Goal: Transaction & Acquisition: Purchase product/service

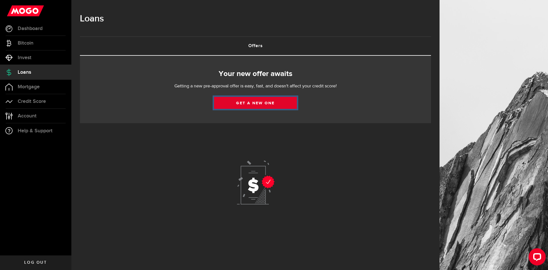
click at [271, 103] on link "Get a new one" at bounding box center [255, 103] width 83 height 12
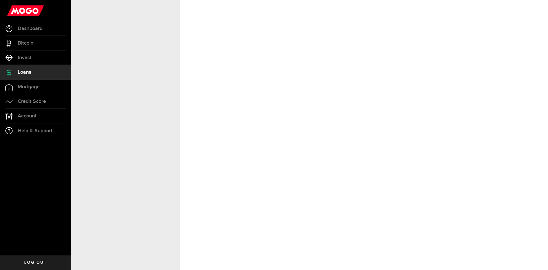
select select "Employed"
select select "7"
select select "4"
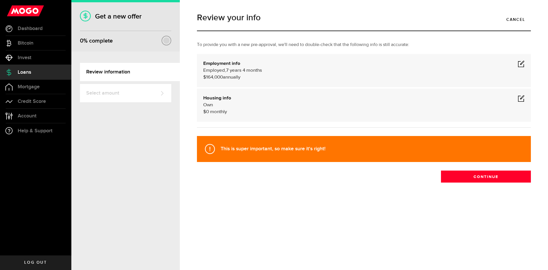
click at [520, 63] on span at bounding box center [521, 63] width 7 height 7
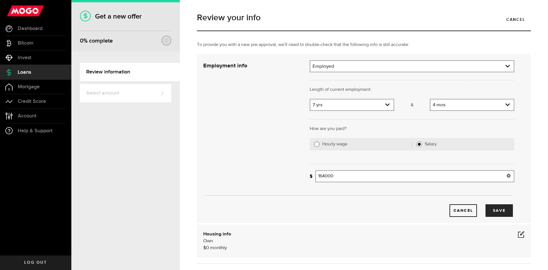
click at [362, 179] on input "164000" at bounding box center [415, 176] width 199 height 12
drag, startPoint x: 371, startPoint y: 178, endPoint x: 295, endPoint y: 175, distance: 76.4
click at [295, 175] on div "Employment info Employment type What's your employment situation like? Employed…" at bounding box center [359, 138] width 320 height 157
drag, startPoint x: 346, startPoint y: 177, endPoint x: 287, endPoint y: 171, distance: 59.7
click at [287, 171] on div "Employment info Employment type What's your employment situation like? Employed…" at bounding box center [359, 138] width 320 height 157
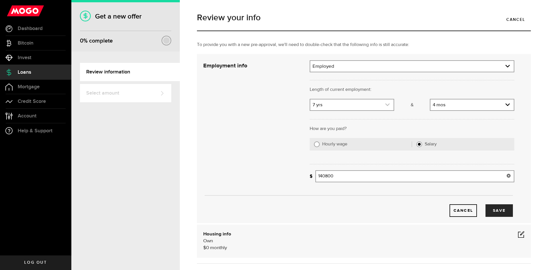
type input "140,800"
click at [334, 106] on link "expand select" at bounding box center [352, 104] width 83 height 11
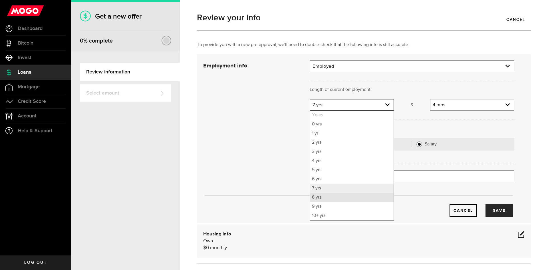
click at [325, 199] on li "8 yrs" at bounding box center [352, 197] width 83 height 9
select select "8"
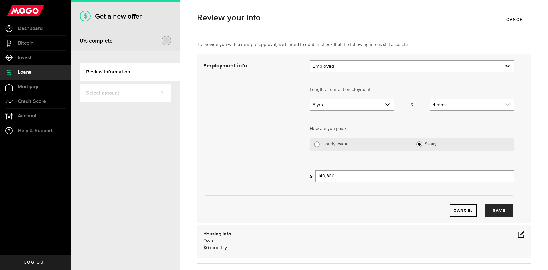
click at [446, 109] on link "expand select" at bounding box center [472, 104] width 83 height 11
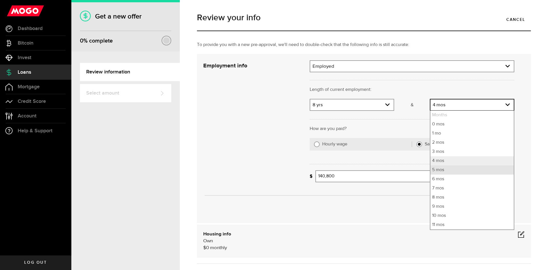
click at [439, 171] on li "5 mos" at bounding box center [472, 169] width 83 height 9
select select "5"
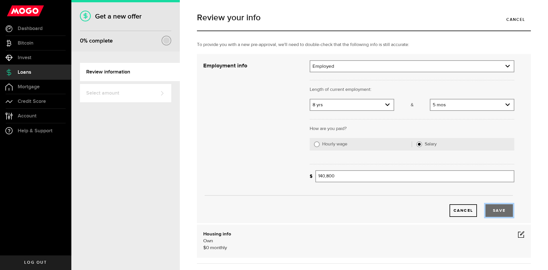
click at [502, 215] on button "Save" at bounding box center [499, 210] width 27 height 13
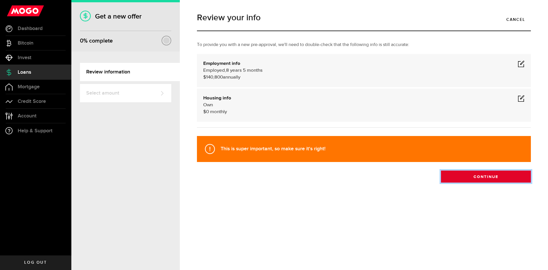
click at [471, 176] on button "Continue" at bounding box center [486, 177] width 90 height 12
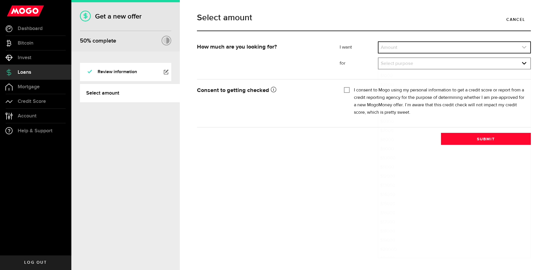
click at [391, 47] on link "expand select" at bounding box center [455, 47] width 152 height 11
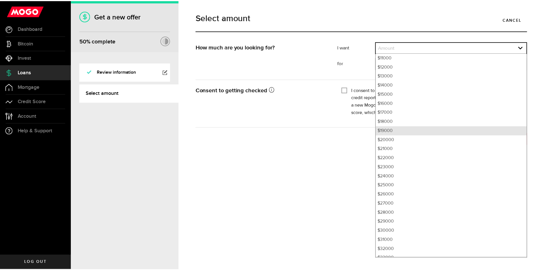
scroll to position [77, 0]
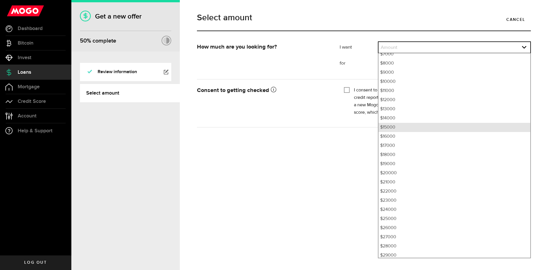
click at [397, 124] on li "$15000" at bounding box center [455, 127] width 152 height 9
select select "15000"
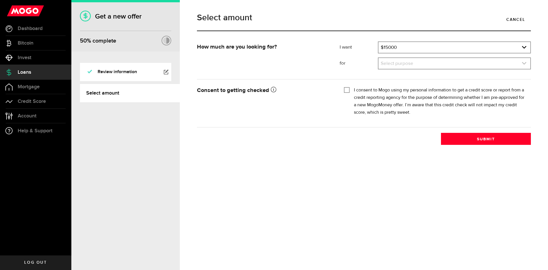
click at [401, 66] on link "expand select" at bounding box center [455, 63] width 152 height 11
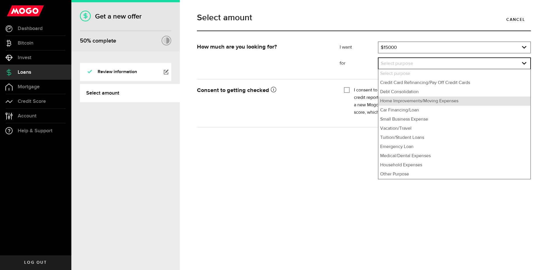
click at [402, 103] on li "Home Improvements/Moving Expenses" at bounding box center [455, 101] width 152 height 9
select select "Home Improvements/Moving Expenses"
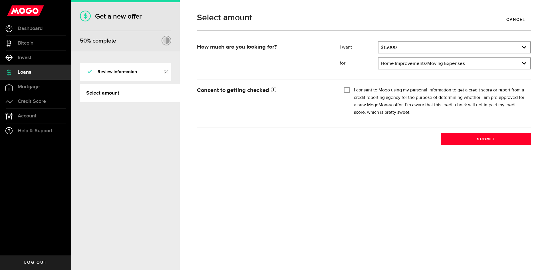
click at [380, 95] on label "I consent to Mogo using my personal information to get a credit score or report…" at bounding box center [440, 102] width 173 height 30
click at [350, 92] on input "I consent to Mogo using my personal information to get a credit score or report…" at bounding box center [347, 90] width 6 height 6
checkbox input "true"
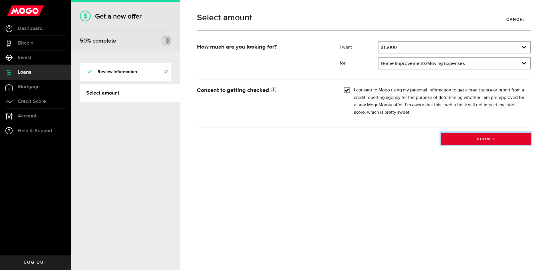
click at [471, 139] on button "Submit" at bounding box center [486, 139] width 90 height 12
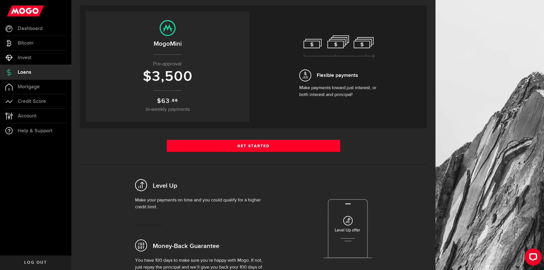
scroll to position [57, 0]
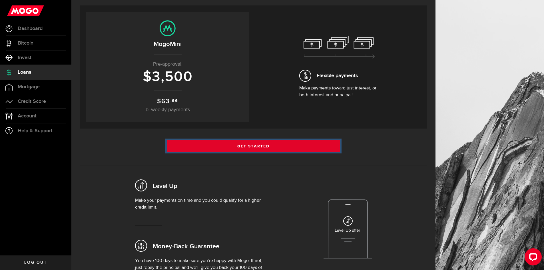
click at [259, 145] on link "Get Started" at bounding box center [254, 146] width 174 height 12
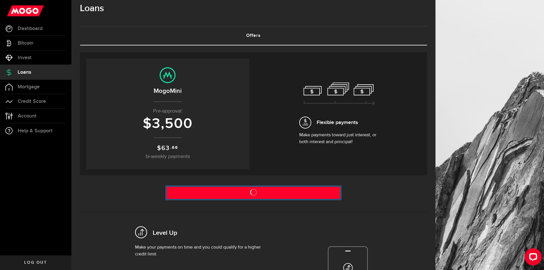
scroll to position [0, 0]
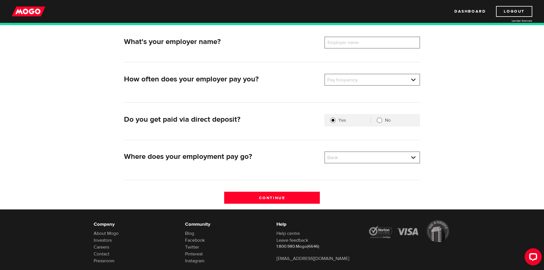
scroll to position [29, 0]
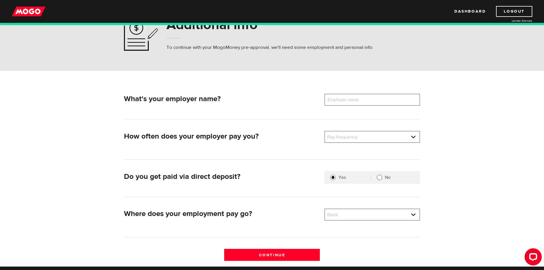
click at [344, 100] on label "Employer name" at bounding box center [348, 100] width 46 height 12
click at [344, 100] on input "Employer name" at bounding box center [373, 100] width 96 height 12
type input "Extreme Networks"
click at [358, 139] on link at bounding box center [372, 136] width 95 height 11
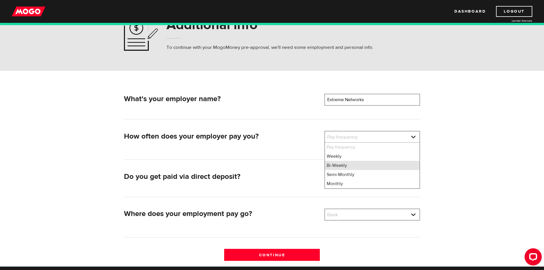
click at [343, 166] on li "Bi-Weekly" at bounding box center [372, 165] width 95 height 9
select select "2"
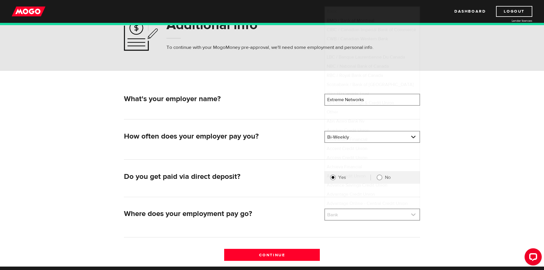
click at [355, 216] on link at bounding box center [372, 214] width 95 height 11
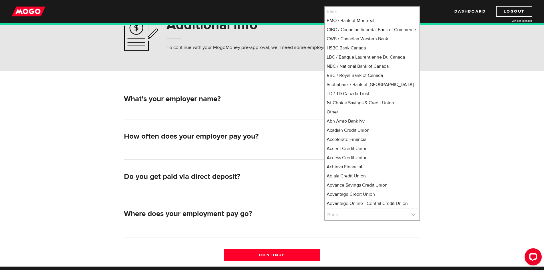
click at [355, 216] on link at bounding box center [372, 214] width 95 height 11
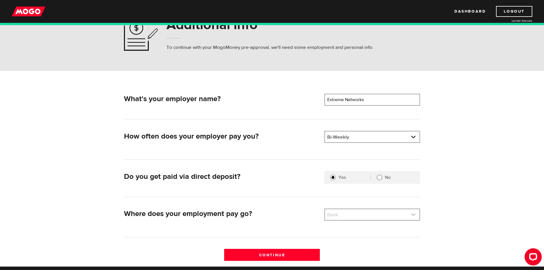
click at [355, 216] on link at bounding box center [372, 214] width 95 height 11
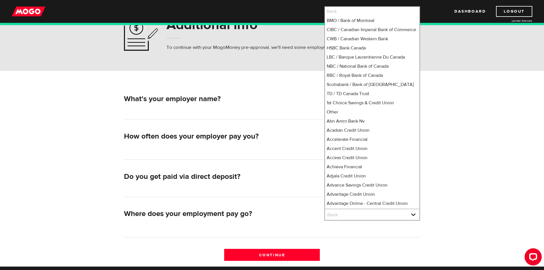
scroll to position [1551, 0]
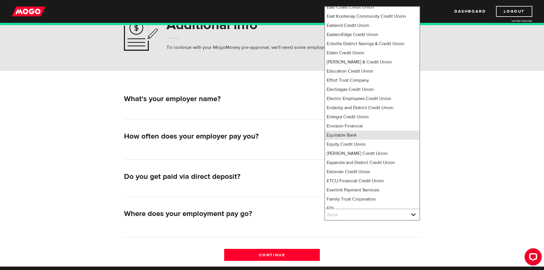
click at [352, 131] on li "Equitable Bank" at bounding box center [372, 135] width 95 height 9
select select "499"
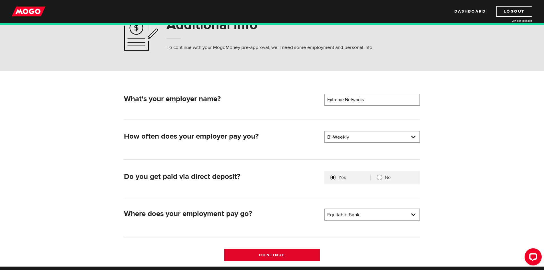
click at [287, 253] on input "Continue" at bounding box center [272, 255] width 96 height 12
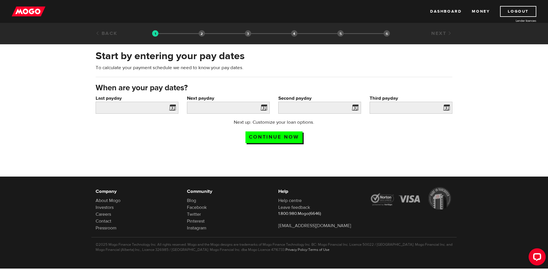
click at [175, 107] on span at bounding box center [171, 108] width 9 height 9
click at [242, 109] on input "Next payday" at bounding box center [228, 108] width 83 height 12
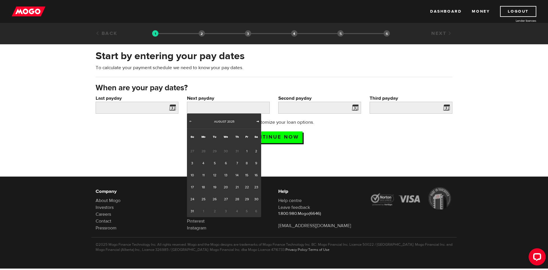
click at [257, 121] on span "Next" at bounding box center [258, 121] width 5 height 5
click at [206, 152] on link "1" at bounding box center [204, 151] width 12 height 12
type input "2025/09/01"
type input "2025/9/15"
type input "2025/9/29"
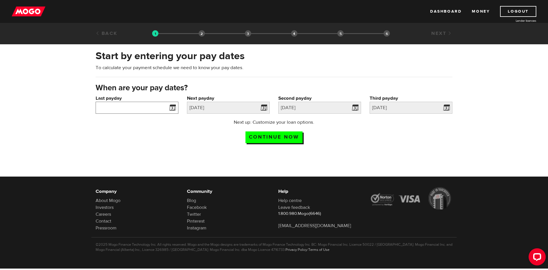
click at [149, 108] on input "Last payday" at bounding box center [137, 108] width 83 height 12
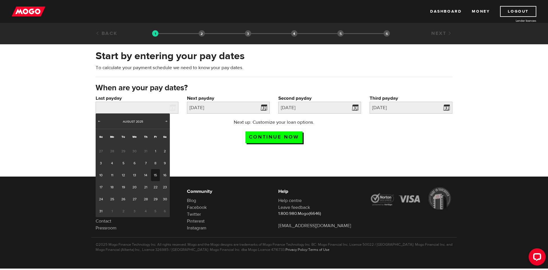
click at [155, 178] on link "15" at bounding box center [155, 175] width 9 height 12
type input "2025/08/15"
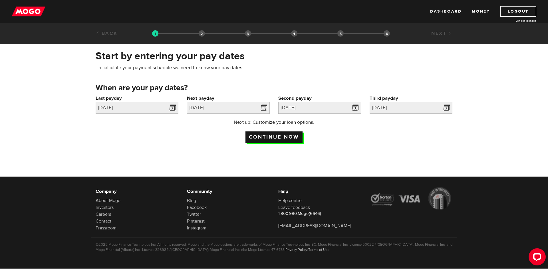
click at [287, 136] on input "Continue now" at bounding box center [274, 137] width 57 height 12
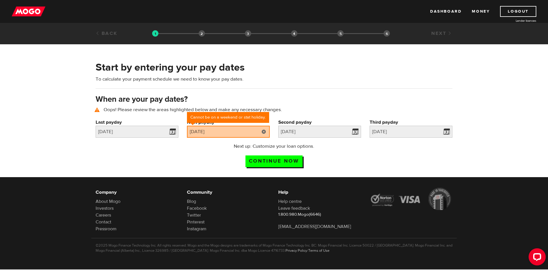
click at [263, 134] on link at bounding box center [264, 132] width 12 height 12
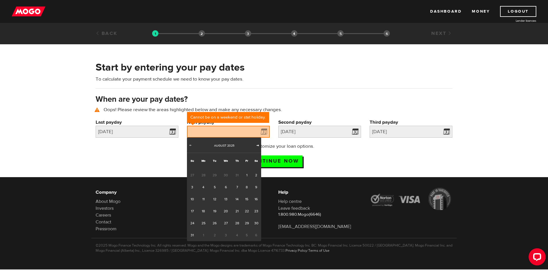
click at [256, 146] on span "Next" at bounding box center [258, 145] width 5 height 5
click at [218, 175] on link "2" at bounding box center [214, 175] width 11 height 12
type input "2025/09/02"
type input "2025/9/16"
type input "2025/9/30"
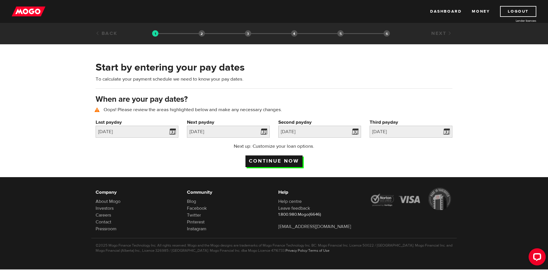
click at [270, 162] on input "Continue now" at bounding box center [274, 161] width 57 height 12
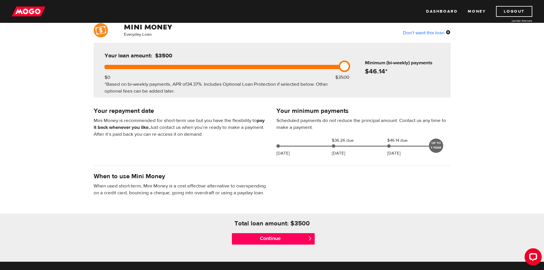
scroll to position [57, 0]
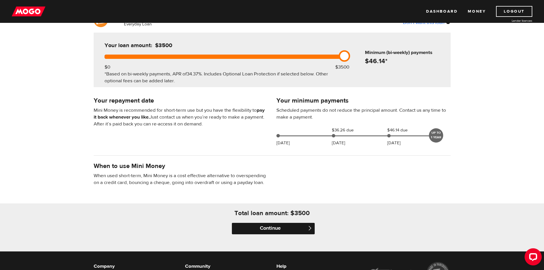
click at [265, 225] on input "Continue" at bounding box center [273, 228] width 83 height 11
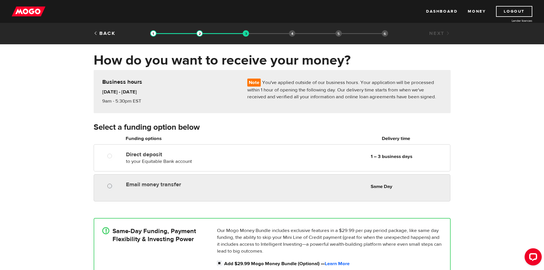
radio input "true"
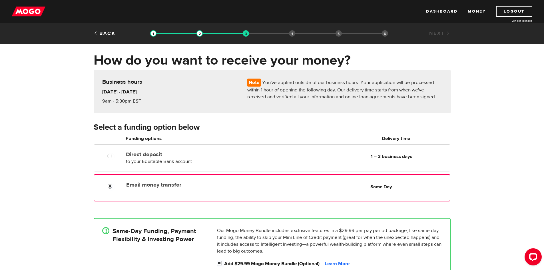
click at [111, 186] on input "Email money transfer" at bounding box center [111, 186] width 7 height 7
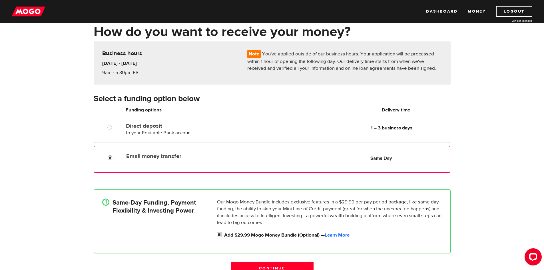
scroll to position [57, 0]
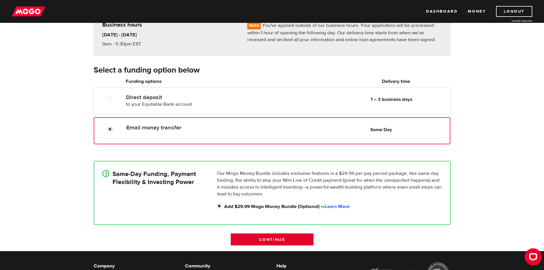
click at [277, 241] on input "Continue" at bounding box center [272, 239] width 83 height 12
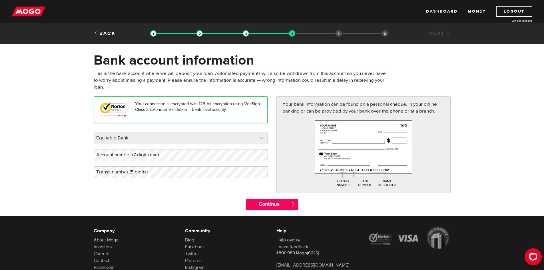
click at [159, 133] on link at bounding box center [181, 137] width 174 height 11
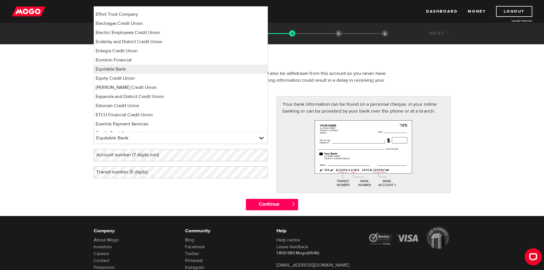
scroll to position [1639, 0]
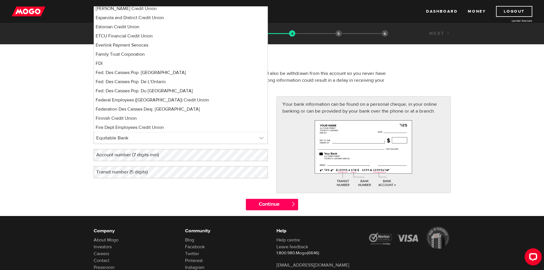
click at [110, 136] on link at bounding box center [181, 137] width 174 height 11
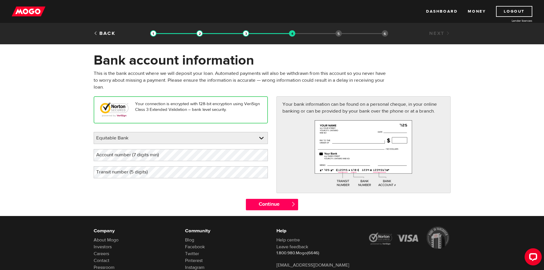
click at [156, 154] on label "Account number (7 digits min)" at bounding box center [132, 155] width 77 height 12
click at [272, 139] on div "Your bank information can be found on a personal cheque, in your online banking…" at bounding box center [363, 147] width 183 height 102
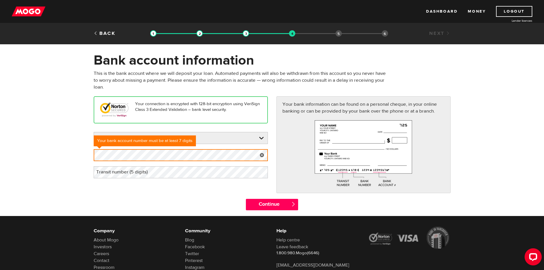
drag, startPoint x: 29, startPoint y: 152, endPoint x: 91, endPoint y: 153, distance: 61.7
click at [30, 151] on form "Bank account information Oops! Please review the areas highlighted below and ma…" at bounding box center [272, 134] width 544 height 164
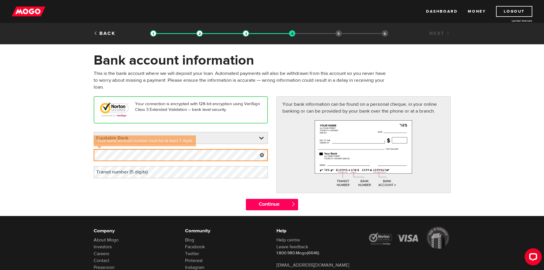
click at [60, 153] on form "Bank account information Oops! Please review the areas highlighted below and ma…" at bounding box center [272, 134] width 544 height 164
click at [197, 165] on div "Please enter your bank Equitable Bank BMO / Bank of Montreal CIBC / Canadian Im…" at bounding box center [181, 155] width 174 height 46
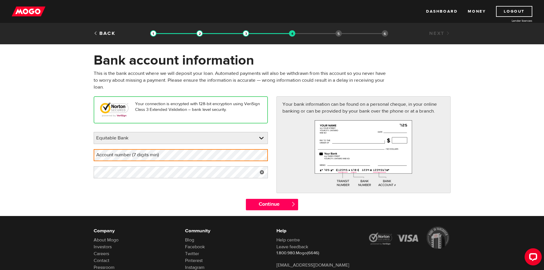
click at [193, 193] on div "Your connection is encrypted with 128-bit encryption using VeriSign Class 3 Ext…" at bounding box center [272, 147] width 366 height 102
click at [121, 151] on label "Account number (7 digits min)" at bounding box center [132, 155] width 77 height 12
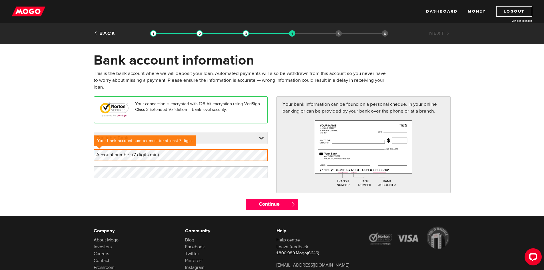
click at [66, 148] on form "Bank account information Oops! Please review the areas highlighted below and ma…" at bounding box center [272, 134] width 544 height 164
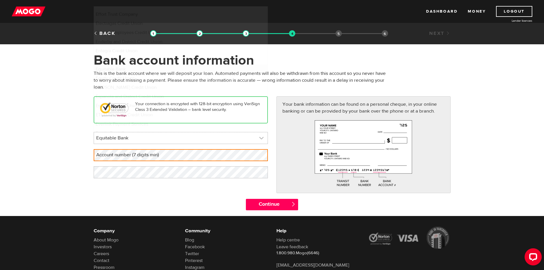
click at [125, 141] on link at bounding box center [181, 137] width 174 height 11
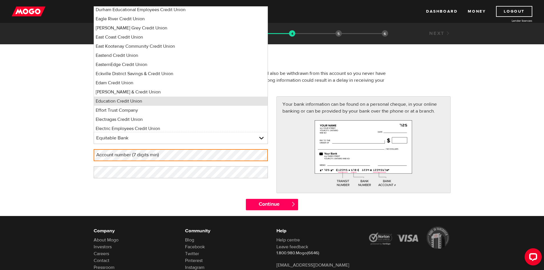
scroll to position [1423, 0]
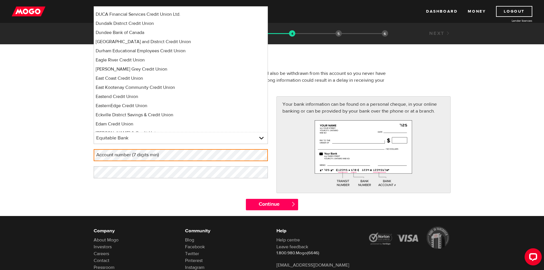
click at [43, 80] on form "Bank account information Oops! Please review the areas highlighted below and ma…" at bounding box center [272, 134] width 544 height 164
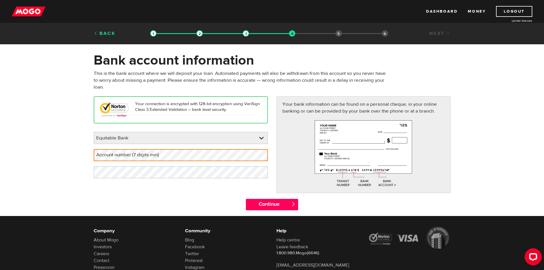
click at [110, 34] on link "Back" at bounding box center [105, 33] width 22 height 6
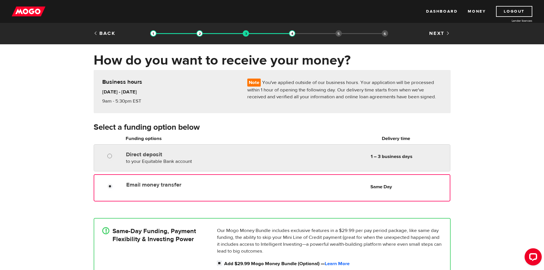
radio input "true"
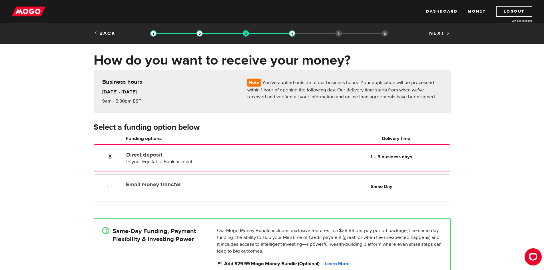
click at [109, 159] on input "Direct deposit" at bounding box center [111, 156] width 7 height 7
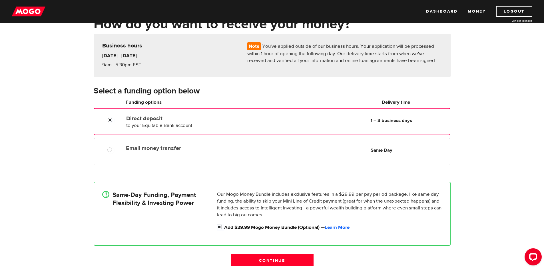
scroll to position [86, 0]
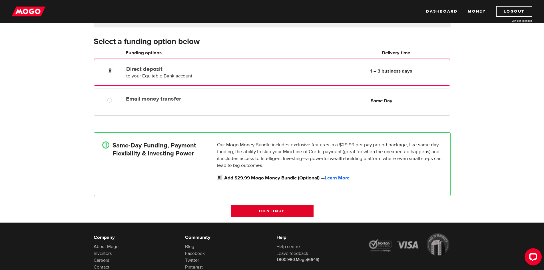
click at [277, 210] on input "Continue" at bounding box center [272, 211] width 83 height 12
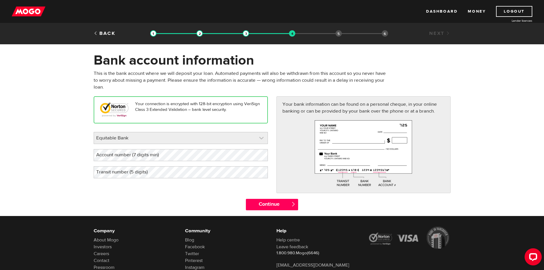
click at [132, 138] on link at bounding box center [181, 137] width 174 height 11
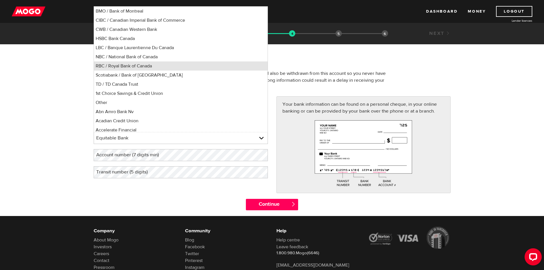
click at [109, 66] on li "RBC / Royal Bank of Canada" at bounding box center [181, 65] width 174 height 9
select select "8"
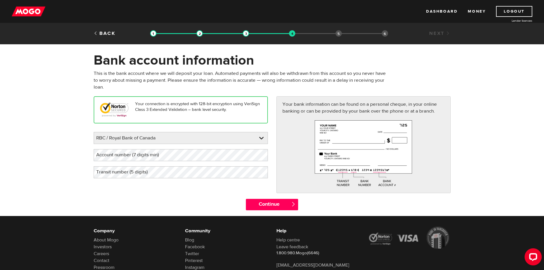
click at [60, 131] on form "Bank account information Oops! Please review the areas highlighted below and ma…" at bounding box center [272, 134] width 544 height 164
click at [128, 152] on label "Account number (7 digits min)" at bounding box center [132, 155] width 77 height 12
click at [141, 173] on label "Transit number (5 digits)" at bounding box center [127, 172] width 66 height 12
click at [131, 189] on div "Your connection is encrypted with 128-bit encryption using VeriSign Class 3 Ext…" at bounding box center [272, 147] width 366 height 102
click at [273, 202] on input "Continue" at bounding box center [272, 204] width 52 height 11
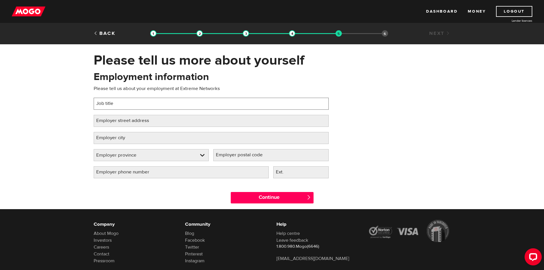
click at [137, 107] on input "Job title" at bounding box center [211, 104] width 235 height 12
type input "Senior Software Developer"
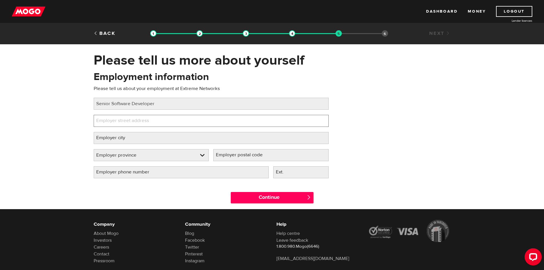
paste input "[STREET_ADDRESS]"
type input "[STREET_ADDRESS]"
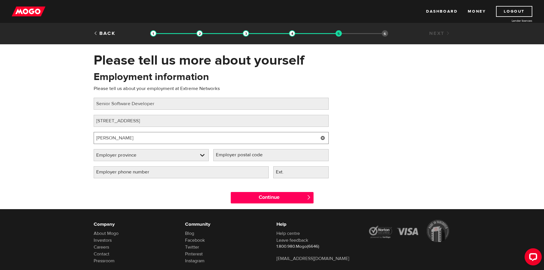
type input "[PERSON_NAME]"
click at [190, 153] on link at bounding box center [151, 154] width 115 height 11
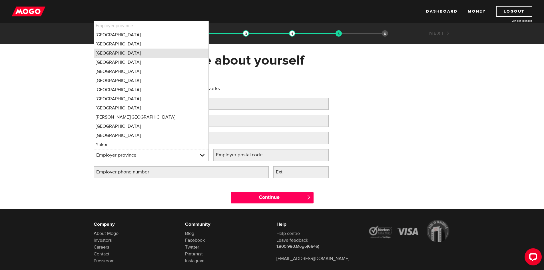
click at [109, 55] on li "Ontario" at bounding box center [151, 53] width 115 height 9
select select "ON"
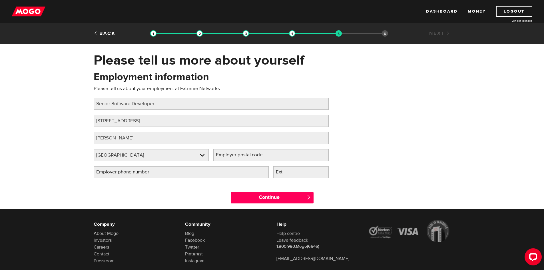
click at [224, 153] on label "Employer postal code" at bounding box center [243, 155] width 61 height 12
click at [224, 153] on input "Employer postal code" at bounding box center [270, 155] width 115 height 12
paste input "L3T 7P4"
type input "L3T 7P4"
click at [174, 177] on input "Employer phone number" at bounding box center [181, 172] width 175 height 12
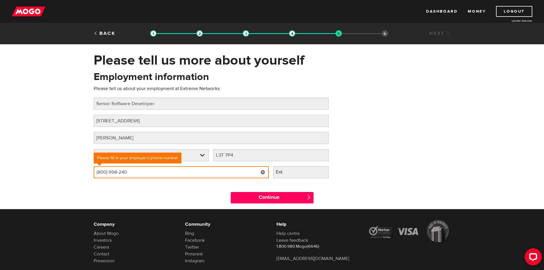
type input "(800) 998-2408"
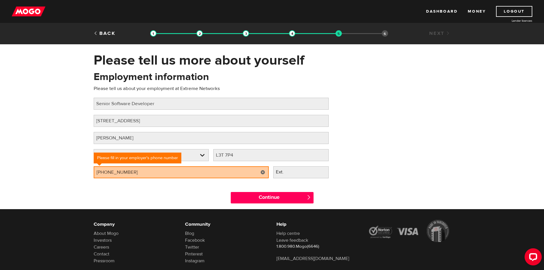
click at [362, 127] on div "Employment information Please tell us about your employment at Extreme Networks…" at bounding box center [272, 126] width 366 height 113
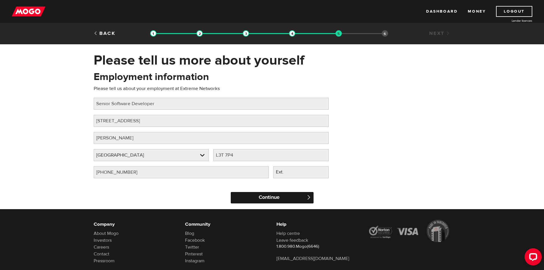
click at [291, 201] on input "Continue" at bounding box center [272, 197] width 83 height 11
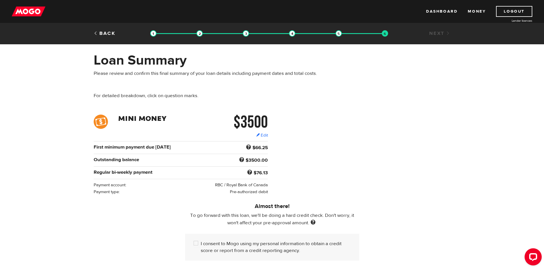
scroll to position [29, 0]
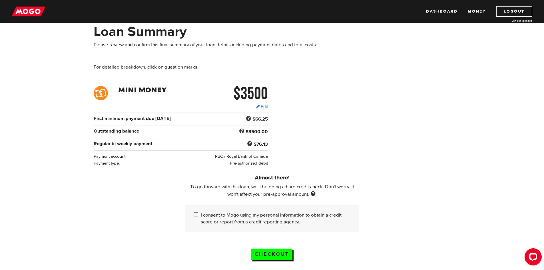
click at [194, 214] on input "I consent to Mogo using my personal information to obtain a credit score or rep…" at bounding box center [197, 215] width 7 height 7
checkbox input "true"
click at [259, 251] on input "Checkout" at bounding box center [271, 255] width 41 height 12
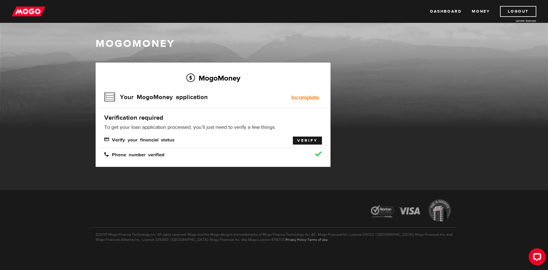
click at [298, 141] on link "Verify" at bounding box center [307, 141] width 29 height 8
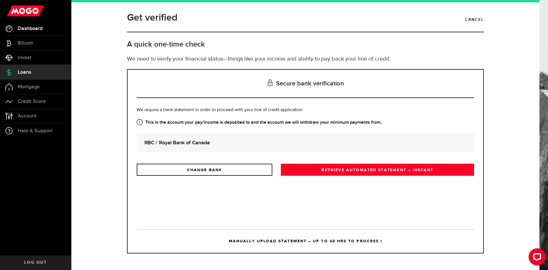
click at [36, 32] on link "Dashboard" at bounding box center [35, 28] width 71 height 14
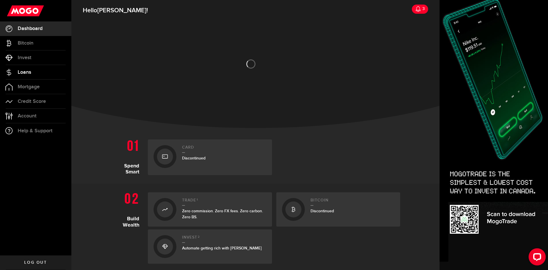
click at [40, 70] on link "Loans" at bounding box center [35, 72] width 71 height 14
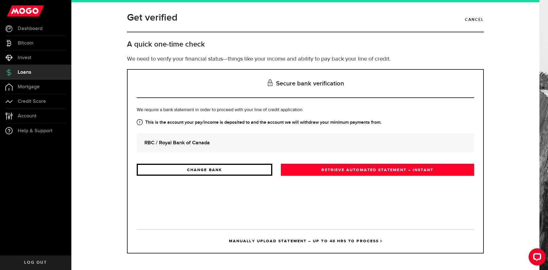
click at [217, 169] on link "CHANGE BANK" at bounding box center [205, 170] width 136 height 12
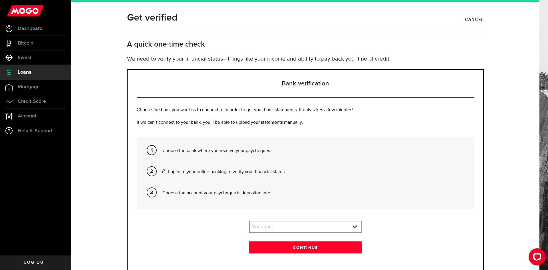
scroll to position [19, 0]
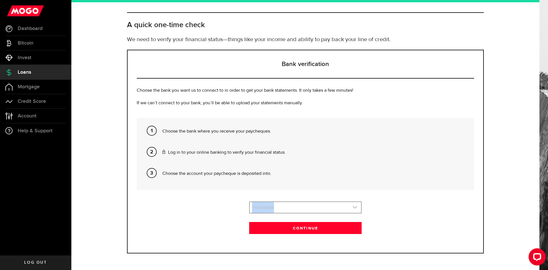
click at [264, 202] on div "Bank verification Choose the bank you want us to connect to in order to get you…" at bounding box center [305, 152] width 357 height 204
click at [265, 207] on link "expand select" at bounding box center [305, 207] width 111 height 11
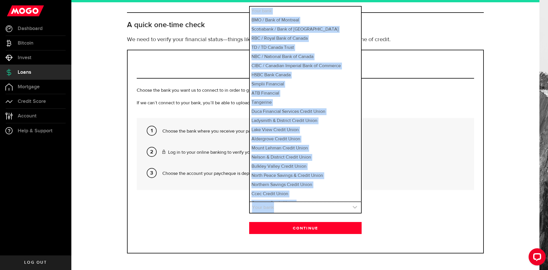
click at [265, 207] on link "expand select" at bounding box center [305, 207] width 111 height 11
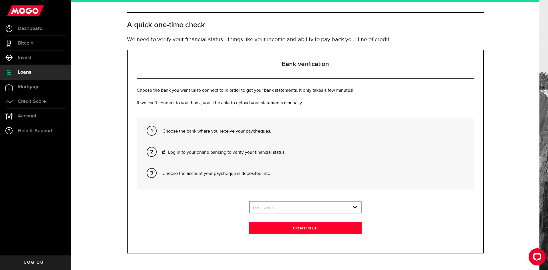
click at [349, 180] on li "Choose the account your paycheque is deposited into." at bounding box center [317, 175] width 308 height 21
click at [334, 208] on link "expand select" at bounding box center [305, 207] width 111 height 11
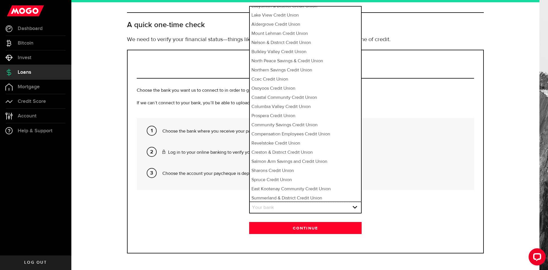
scroll to position [0, 0]
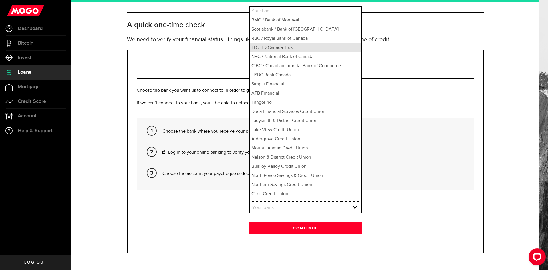
click at [305, 46] on li "TD / TD Canada Trust" at bounding box center [305, 47] width 111 height 9
select select "4"
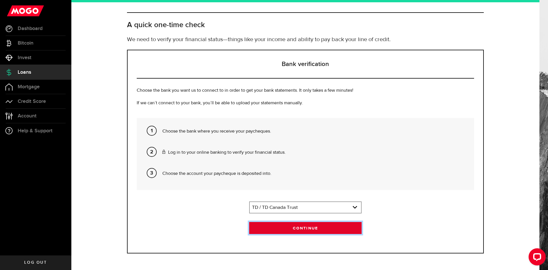
click at [297, 227] on button "Continue" at bounding box center [305, 228] width 113 height 12
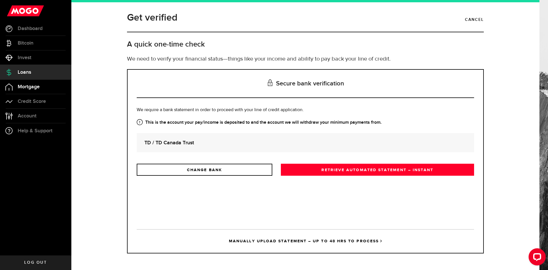
click at [28, 89] on span "Mortgage" at bounding box center [29, 86] width 22 height 5
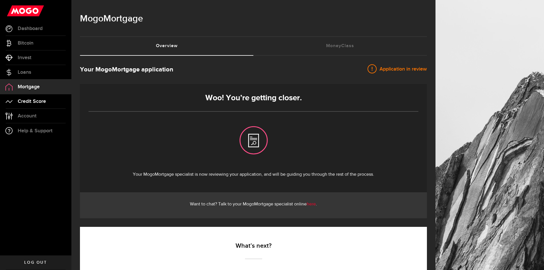
click at [37, 101] on span "Credit Score" at bounding box center [32, 101] width 28 height 5
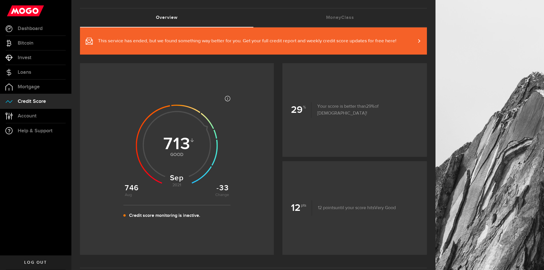
scroll to position [29, 0]
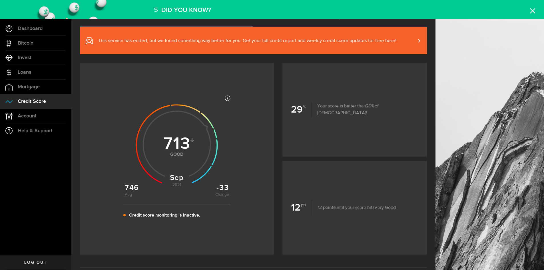
click at [384, 41] on div "Credit score Overview (requires attention) MoneyClass (requires attention) Sep …" at bounding box center [307, 224] width 473 height 506
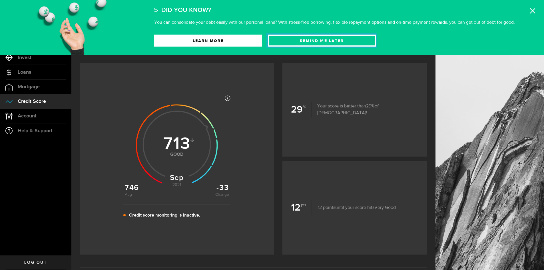
click at [354, 42] on button "Remind Me later" at bounding box center [322, 41] width 108 height 12
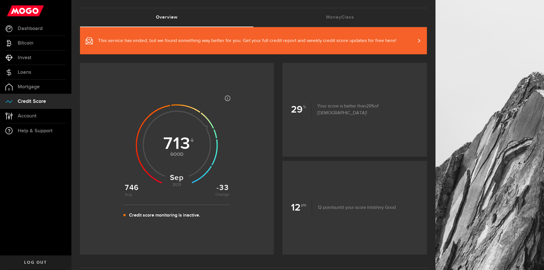
click at [374, 42] on span "This service has ended, but we found something way better for you. Get your ful…" at bounding box center [247, 40] width 299 height 7
click at [39, 258] on link "Log out" at bounding box center [35, 262] width 71 height 14
